Goal: Task Accomplishment & Management: Use online tool/utility

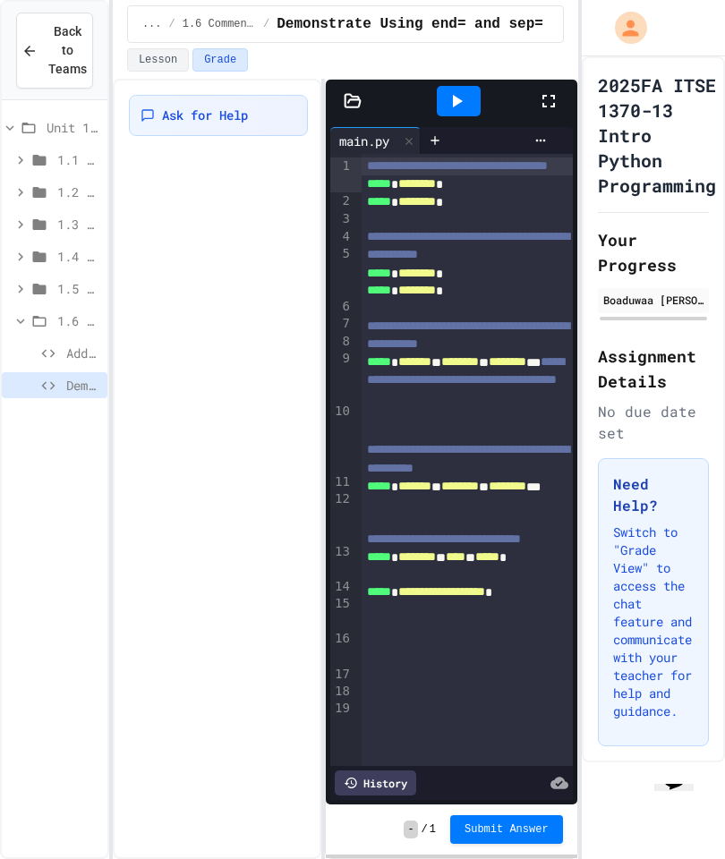
scroll to position [72, 0]
click at [67, 376] on span "Demonstrate Using end= and sep=" at bounding box center [83, 385] width 34 height 19
click at [65, 372] on div "Demonstrate Using end= and sep=" at bounding box center [55, 385] width 106 height 26
click at [65, 340] on div "Add Comments!" at bounding box center [55, 353] width 106 height 26
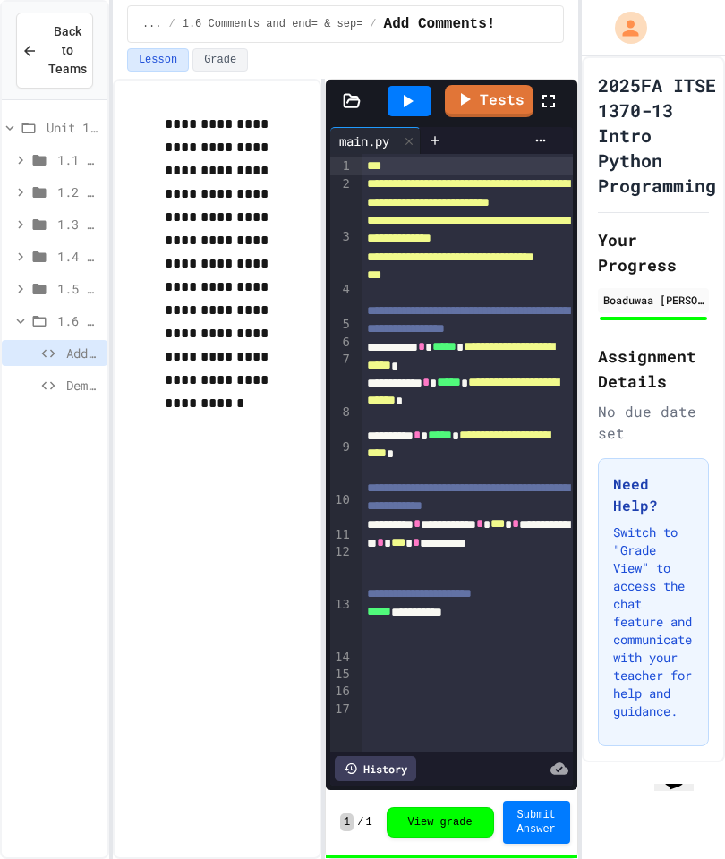
click at [67, 376] on span "Demonstrate Using end= and sep=" at bounding box center [83, 385] width 34 height 19
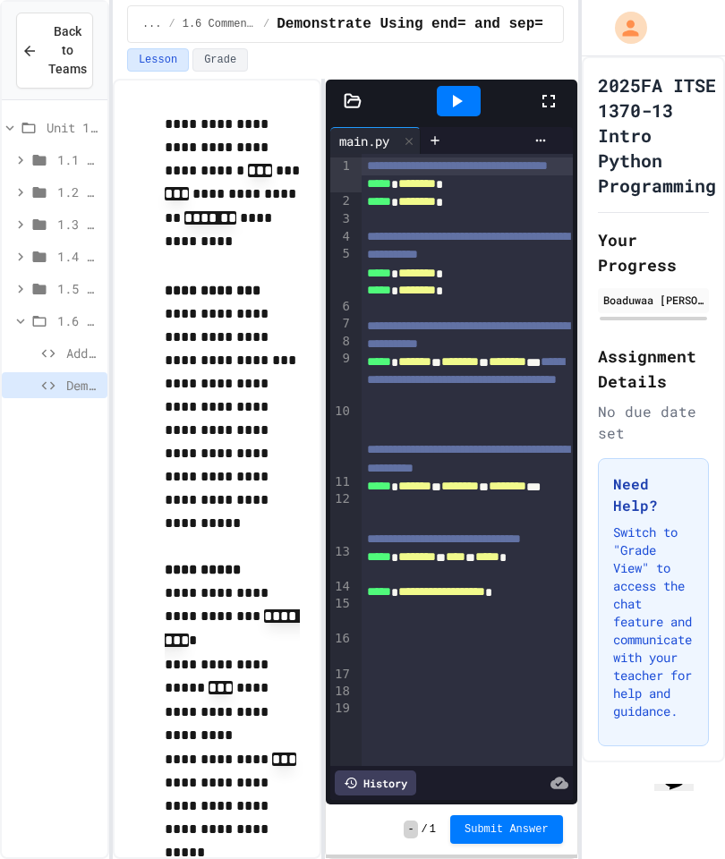
click at [234, 610] on code "********" at bounding box center [232, 628] width 135 height 37
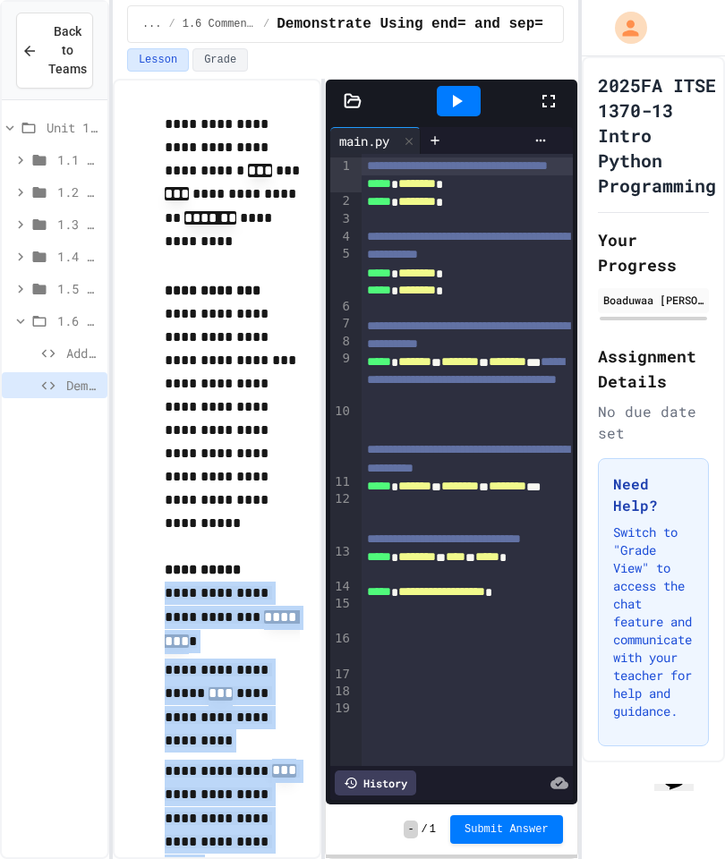
copy p "**********"
click at [458, 90] on icon at bounding box center [456, 100] width 21 height 21
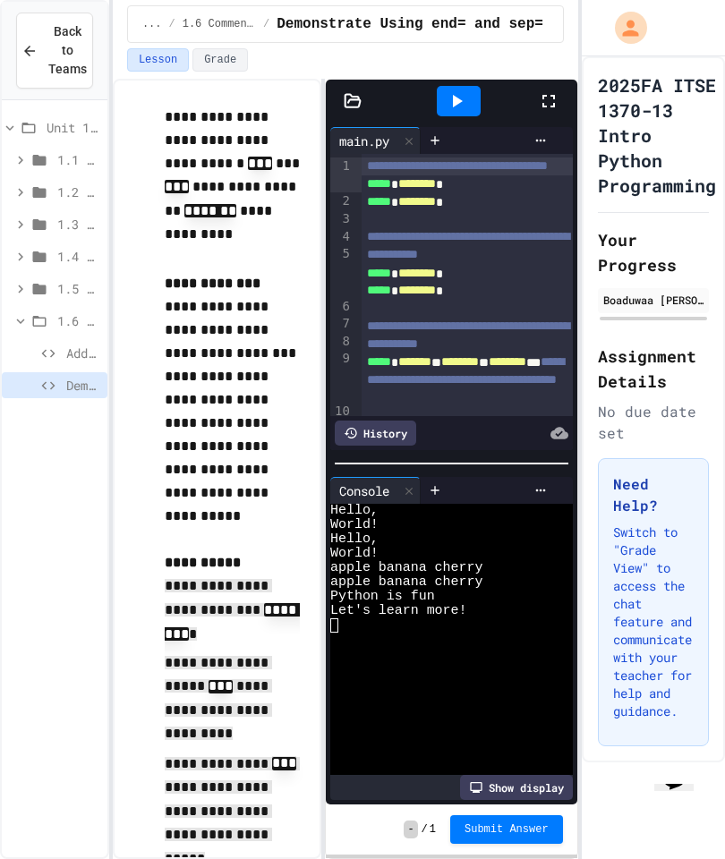
scroll to position [7, 0]
click at [344, 618] on div at bounding box center [443, 625] width 226 height 14
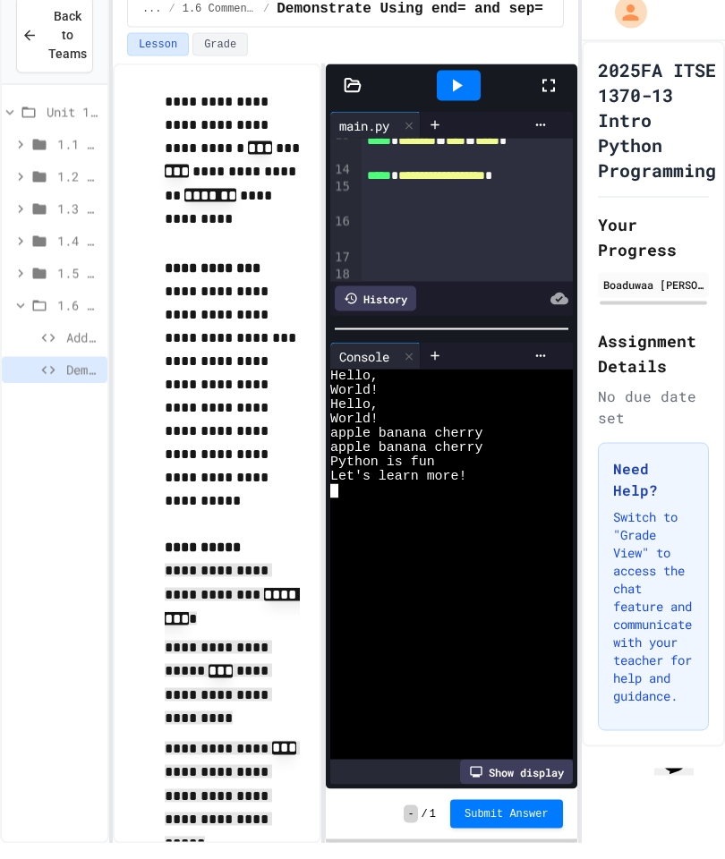
scroll to position [400, 0]
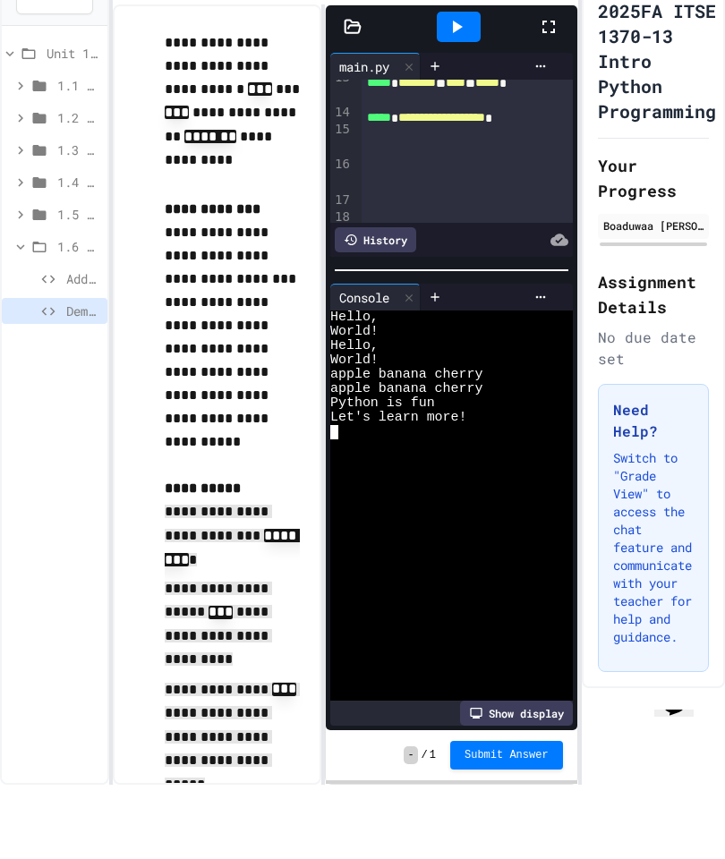
click at [479, 485] on div "Let's learn more!" at bounding box center [443, 492] width 226 height 14
click at [461, 485] on span "Let's learn more!" at bounding box center [398, 492] width 137 height 14
click at [413, 456] on span "apple banana cherry" at bounding box center [406, 463] width 152 height 14
click at [456, 514] on div at bounding box center [443, 521] width 226 height 14
click at [359, 217] on div "›" at bounding box center [357, 37] width 9 height 567
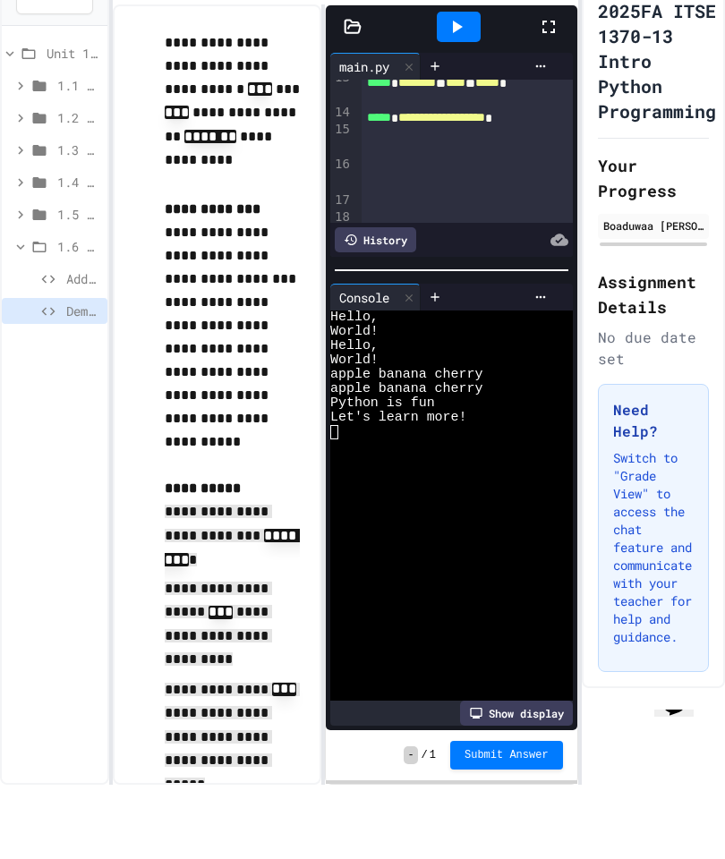
scroll to position [72, 0]
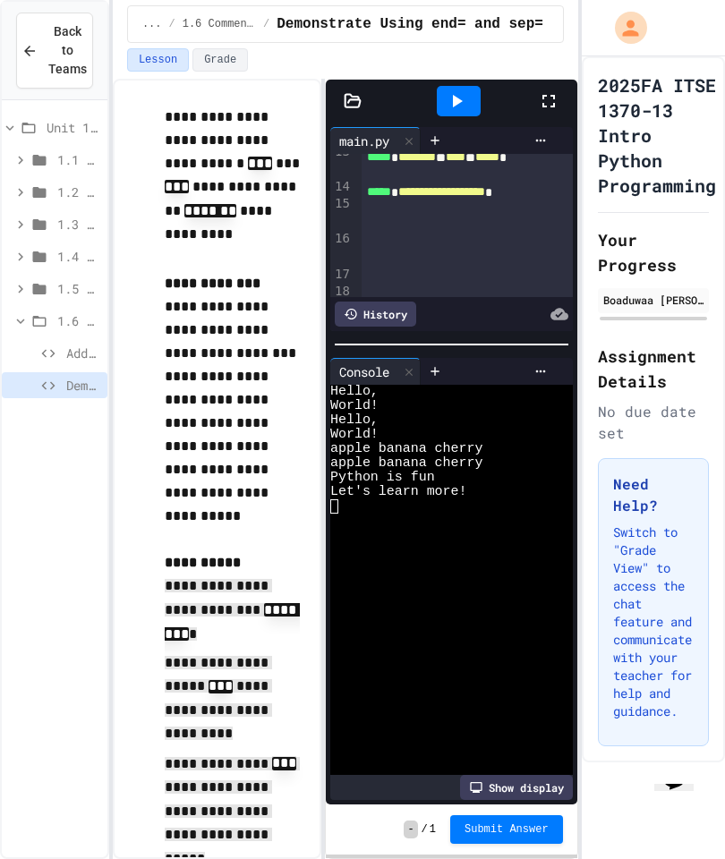
click at [480, 485] on div "Let's learn more!" at bounding box center [443, 492] width 226 height 14
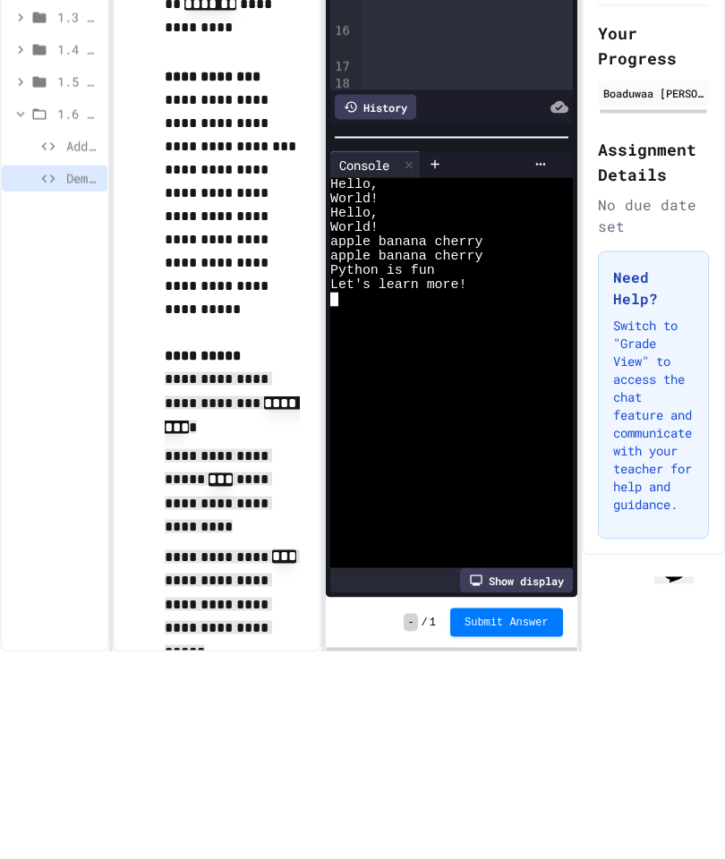
click at [347, 514] on div at bounding box center [443, 521] width 226 height 14
click at [435, 364] on icon at bounding box center [435, 371] width 14 height 14
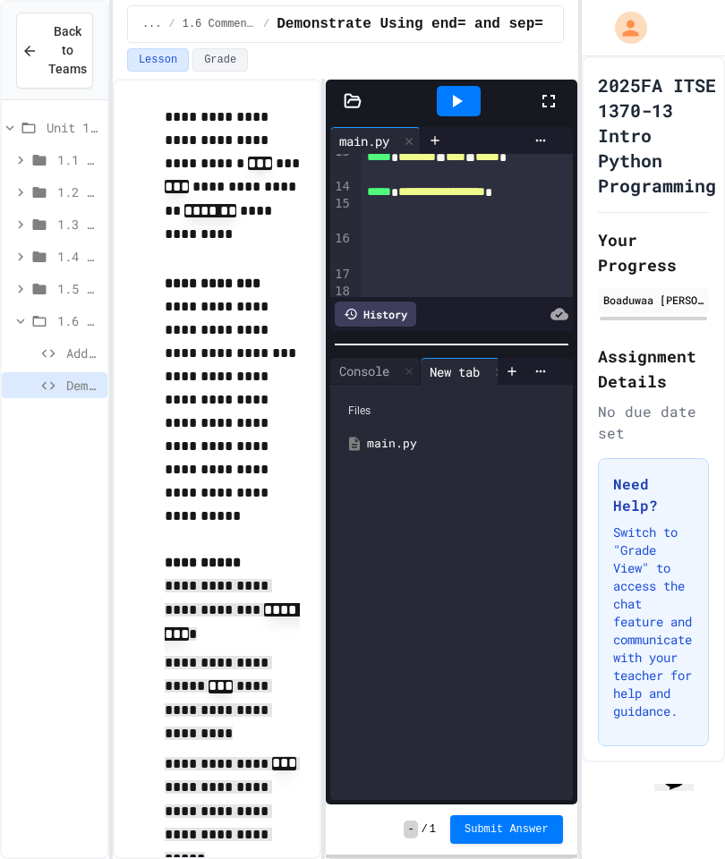
click at [382, 358] on div "Console" at bounding box center [375, 371] width 90 height 27
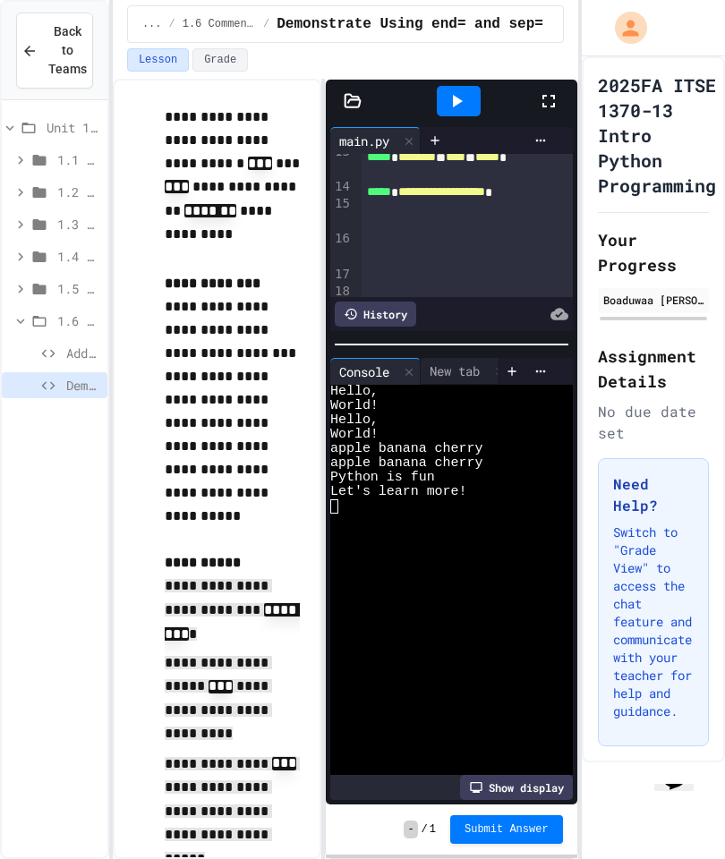
click at [358, 499] on div at bounding box center [443, 506] width 226 height 14
click at [516, 364] on icon at bounding box center [512, 371] width 14 height 14
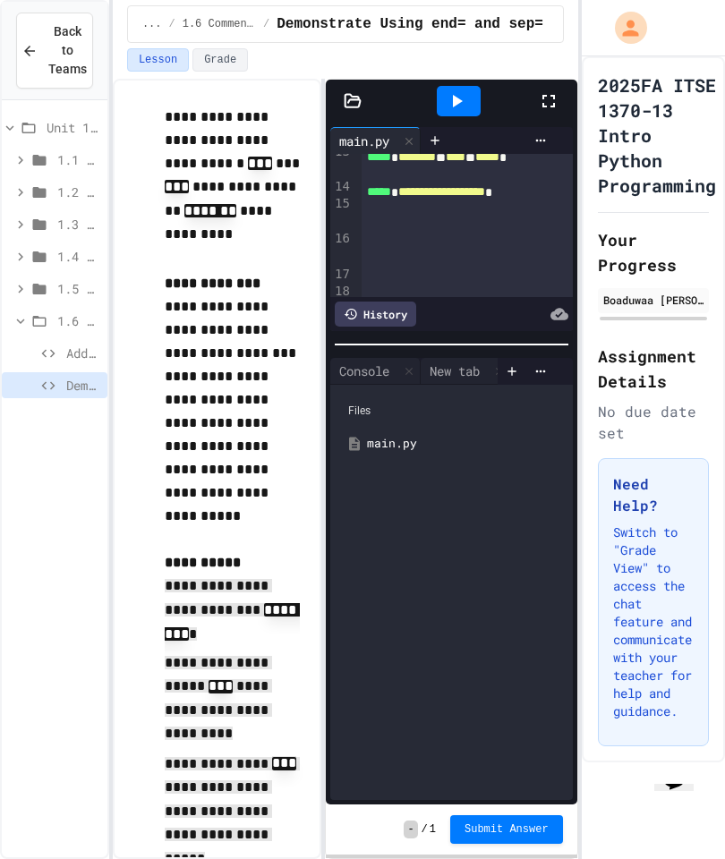
click at [397, 435] on div "main.py" at bounding box center [464, 444] width 195 height 18
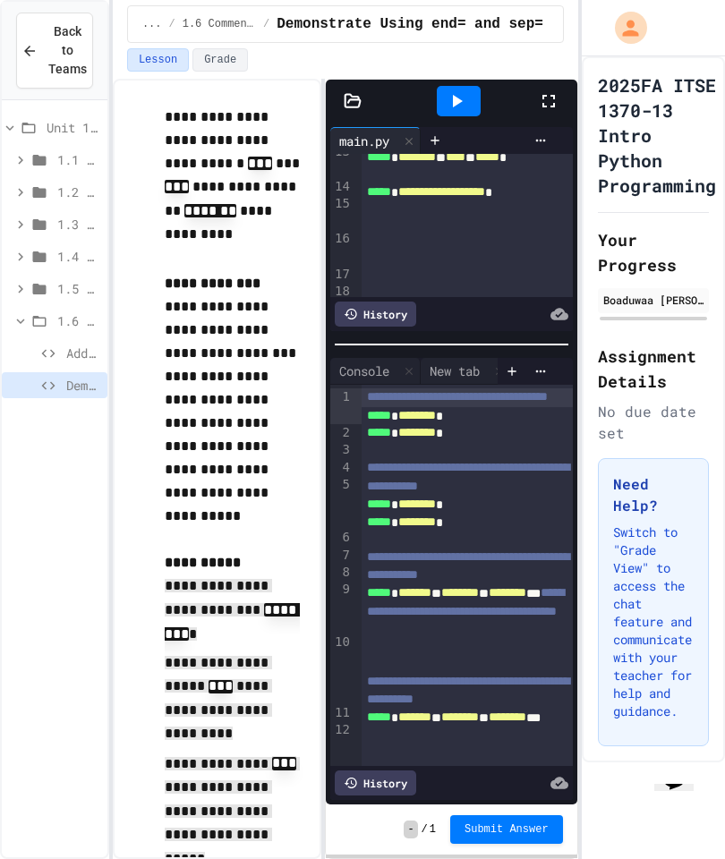
click at [413, 365] on icon at bounding box center [409, 371] width 13 height 13
click at [414, 358] on div at bounding box center [408, 371] width 21 height 26
click at [418, 359] on div at bounding box center [408, 372] width 21 height 26
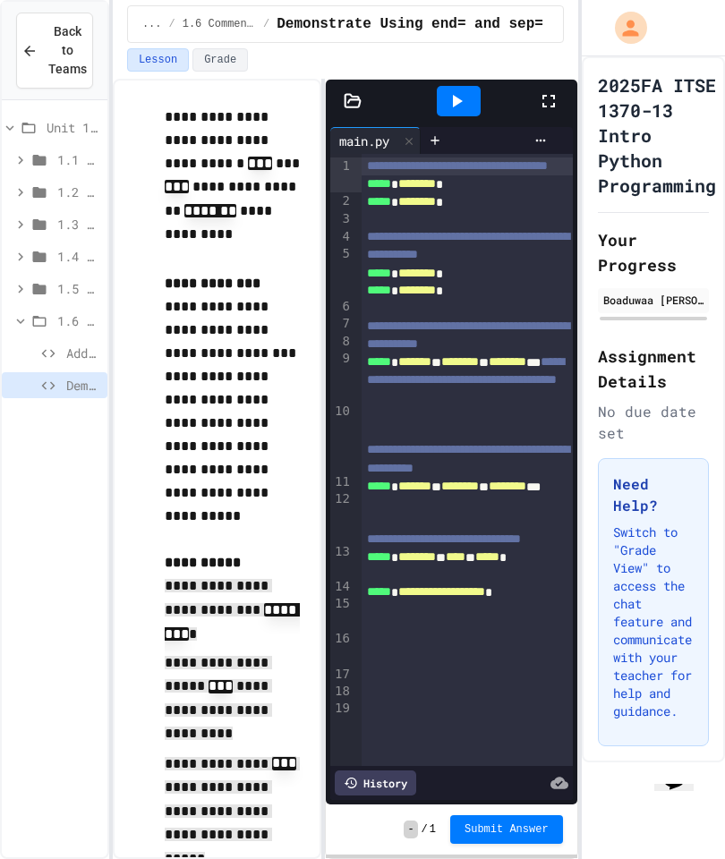
scroll to position [0, 0]
click at [452, 90] on icon at bounding box center [456, 100] width 21 height 21
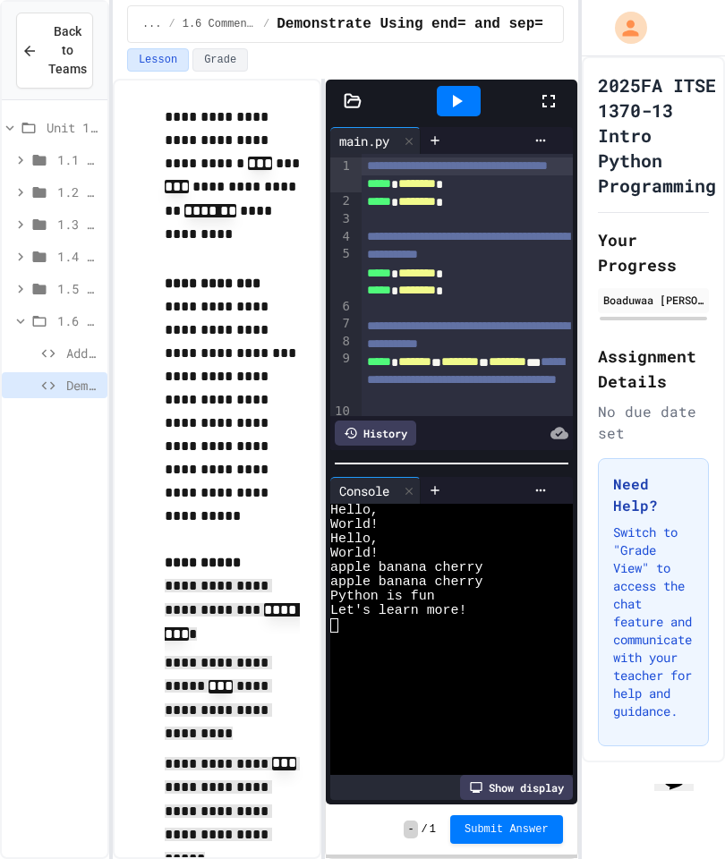
click at [546, 483] on icon at bounding box center [540, 490] width 14 height 14
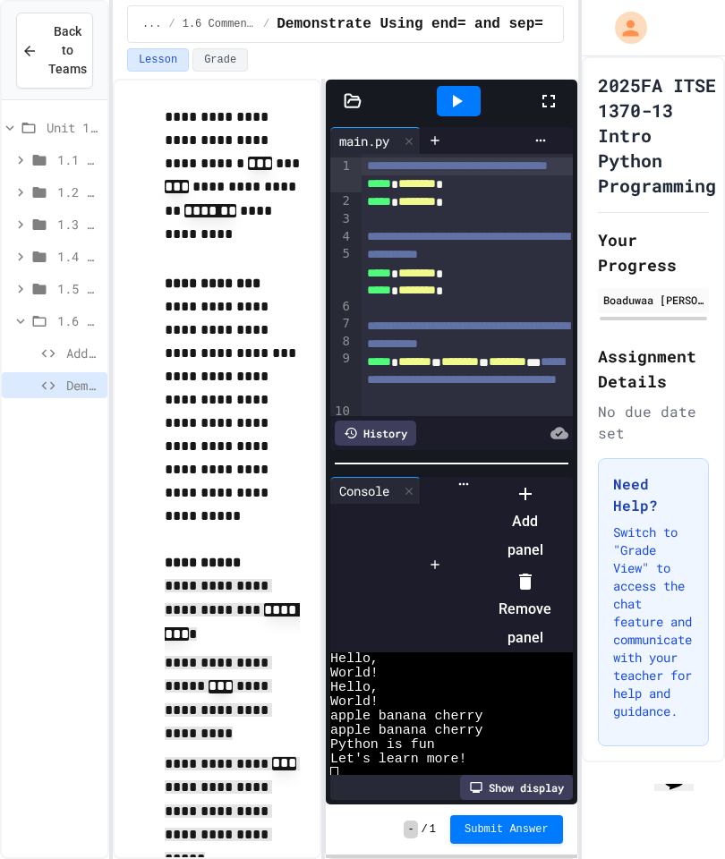
click at [495, 479] on div at bounding box center [516, 479] width 77 height 0
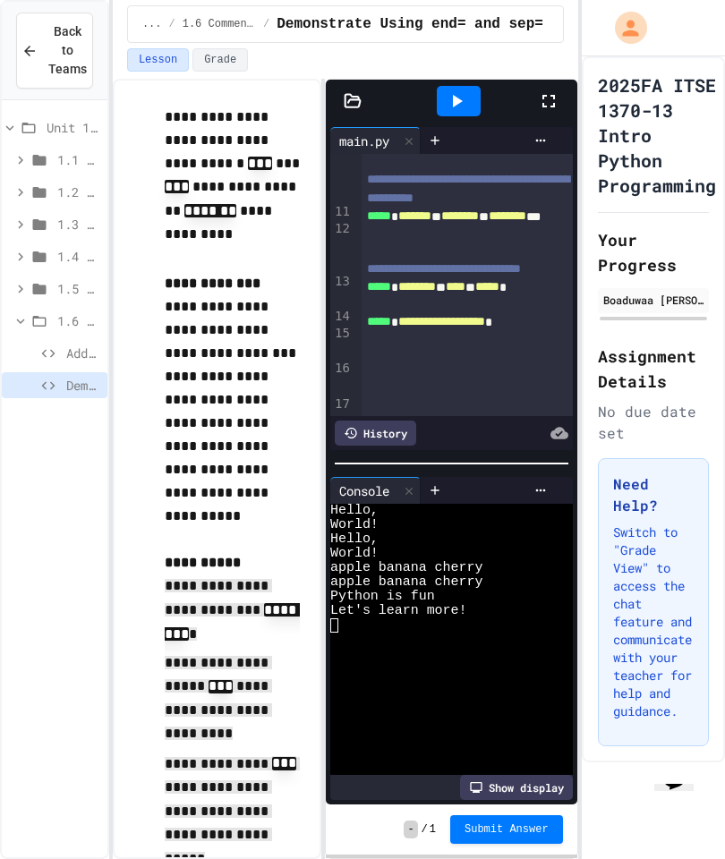
scroll to position [269, 0]
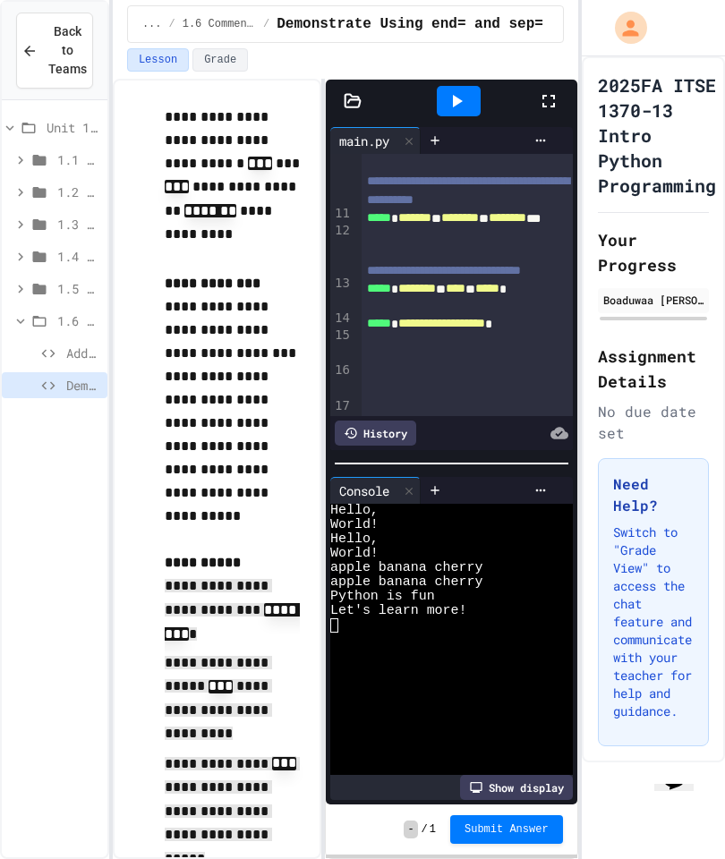
click at [375, 351] on div at bounding box center [467, 342] width 210 height 18
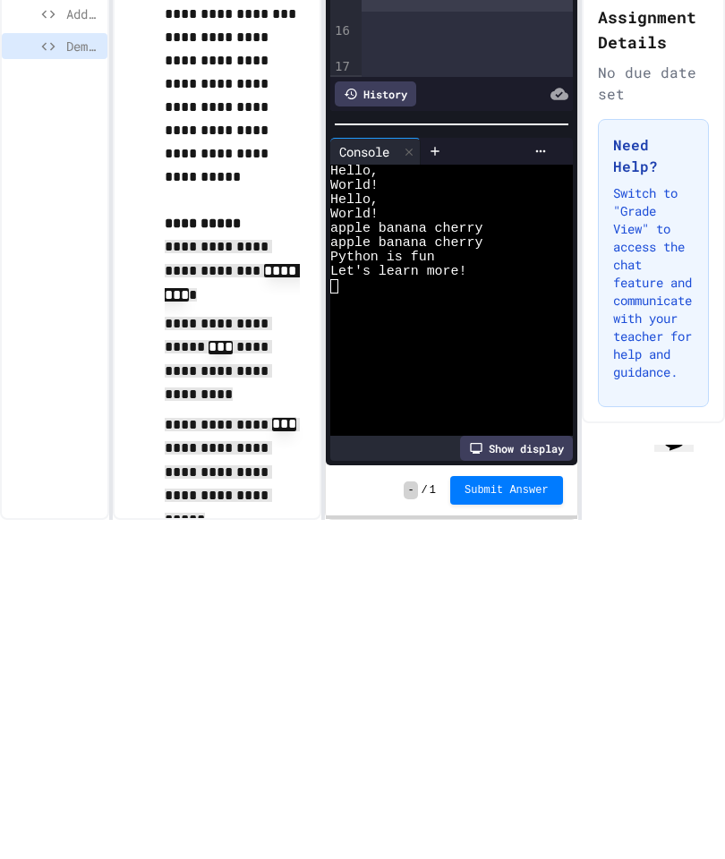
click at [485, 823] on span "Submit Answer" at bounding box center [507, 830] width 84 height 14
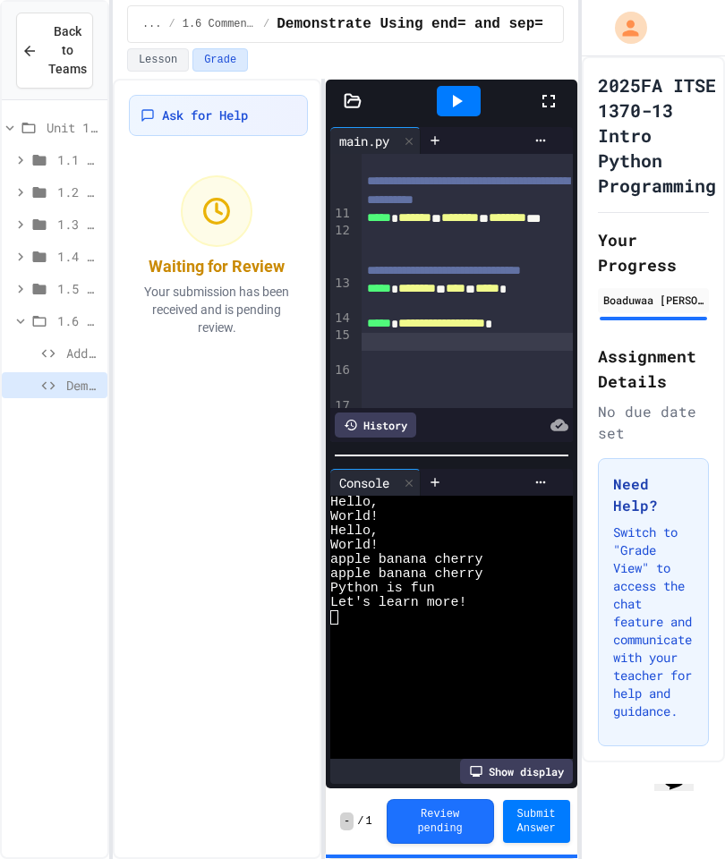
click at [444, 813] on button "Review pending" at bounding box center [440, 821] width 107 height 45
click at [381, 625] on div at bounding box center [443, 632] width 226 height 14
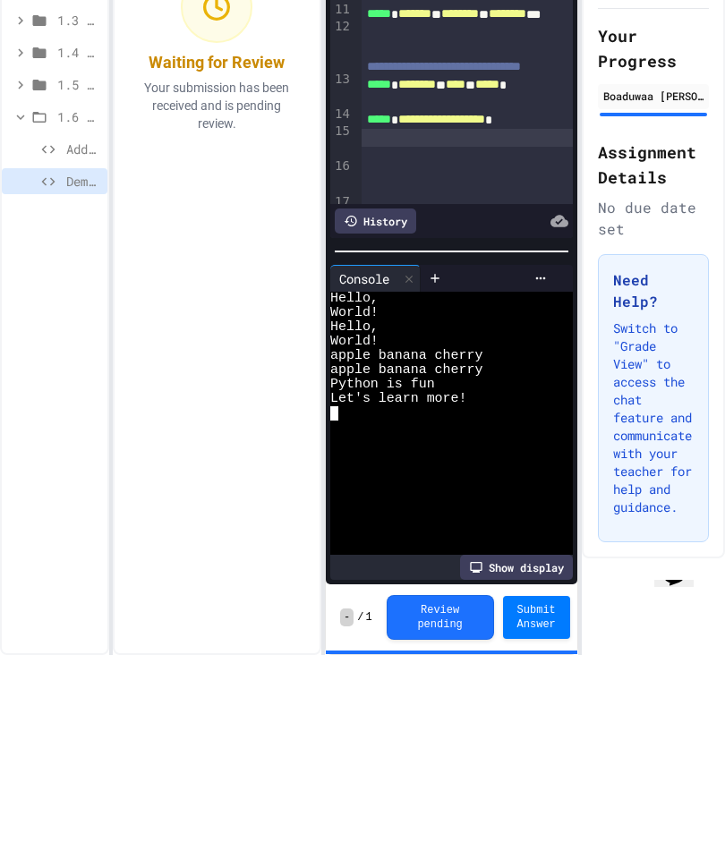
click at [337, 610] on textarea "Terminal input" at bounding box center [334, 617] width 8 height 14
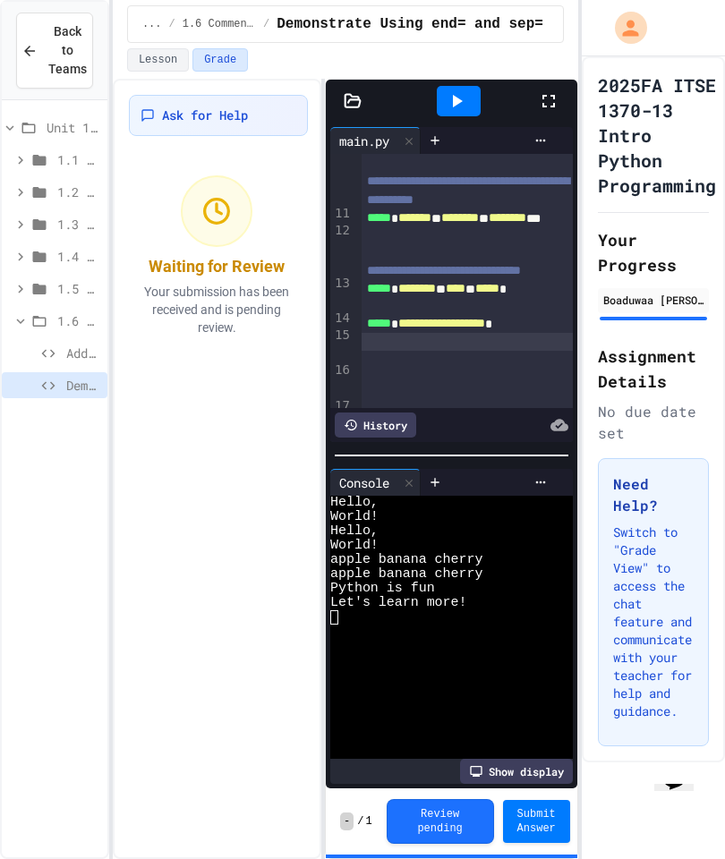
click at [531, 825] on span "Submit Answer" at bounding box center [536, 821] width 38 height 29
